Goal: Information Seeking & Learning: Learn about a topic

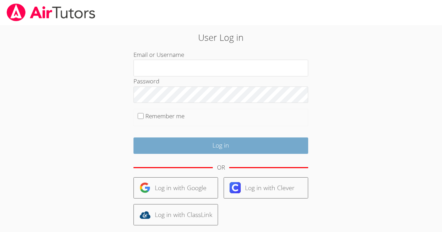
type input "[EMAIL_ADDRESS][DOMAIN_NAME]"
click at [246, 145] on input "Log in" at bounding box center [220, 146] width 175 height 16
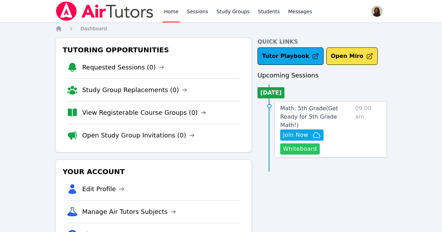
click at [314, 144] on button "Whiteboard" at bounding box center [299, 149] width 39 height 11
click at [325, 113] on link "Math: 5th Grade ( Get Ready for 5th Grade Math! )" at bounding box center [316, 116] width 72 height 25
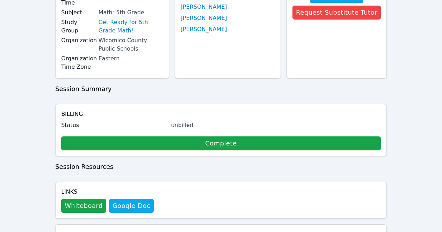
scroll to position [183, 0]
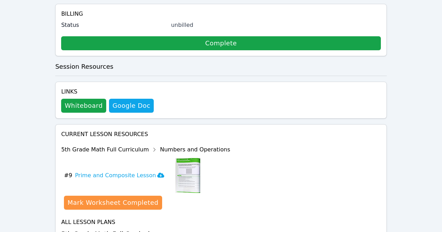
click at [189, 231] on div "Show Topics" at bounding box center [187, 234] width 45 height 7
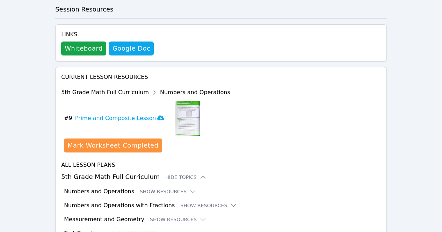
click at [136, 230] on button "Show Resources" at bounding box center [138, 233] width 57 height 7
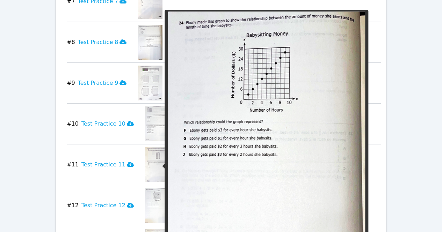
scroll to position [758, 0]
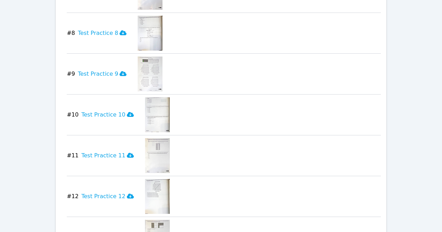
click at [145, 179] on img at bounding box center [157, 196] width 25 height 35
click at [127, 194] on icon at bounding box center [130, 197] width 7 height 6
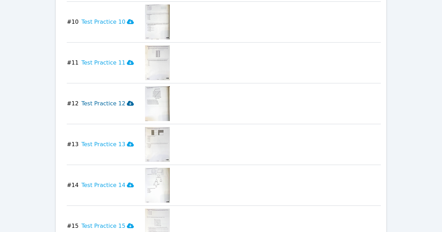
scroll to position [851, 0]
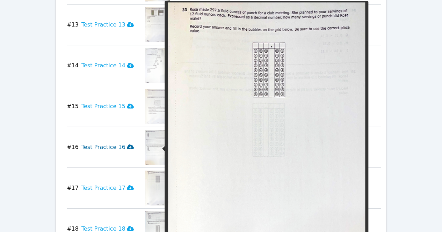
scroll to position [969, 0]
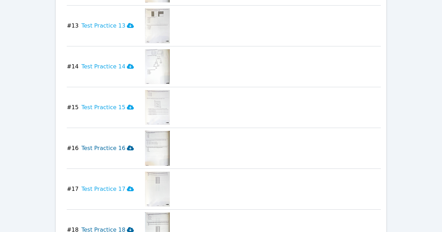
click at [127, 228] on icon at bounding box center [130, 230] width 7 height 5
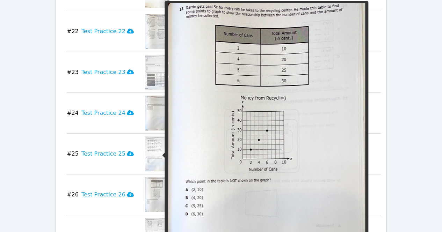
scroll to position [1332, 0]
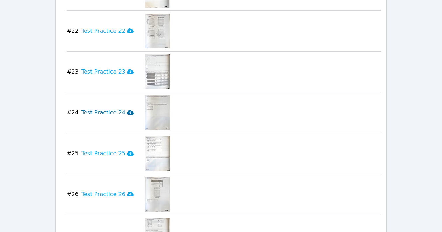
click at [127, 110] on icon at bounding box center [130, 112] width 7 height 5
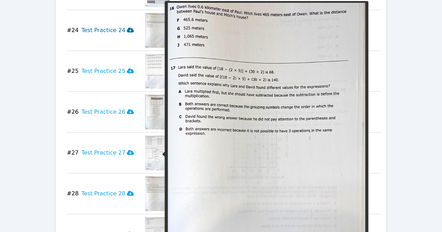
scroll to position [1415, 0]
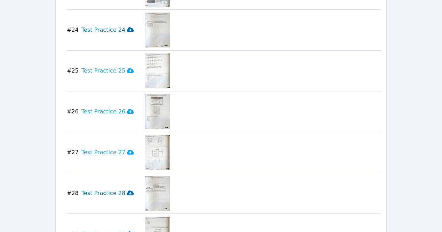
click at [127, 191] on icon at bounding box center [130, 193] width 7 height 5
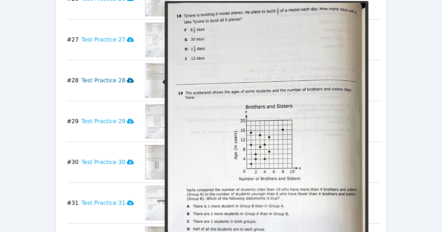
scroll to position [1528, 0]
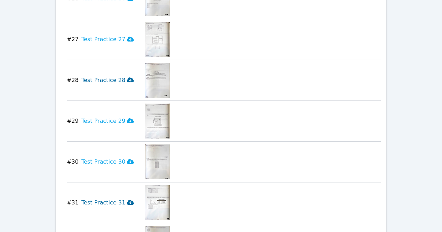
click at [127, 200] on icon at bounding box center [130, 203] width 7 height 6
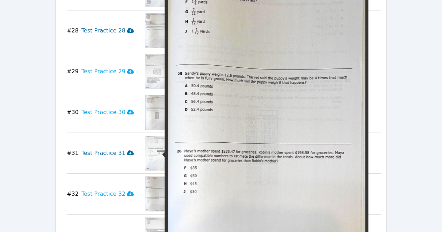
scroll to position [1589, 0]
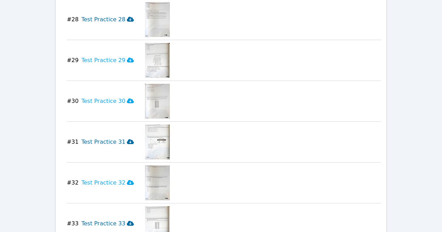
click at [127, 221] on icon at bounding box center [130, 223] width 7 height 5
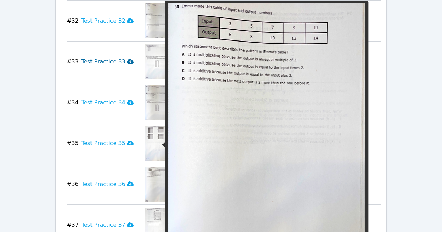
scroll to position [1752, 0]
